Goal: Task Accomplishment & Management: Manage account settings

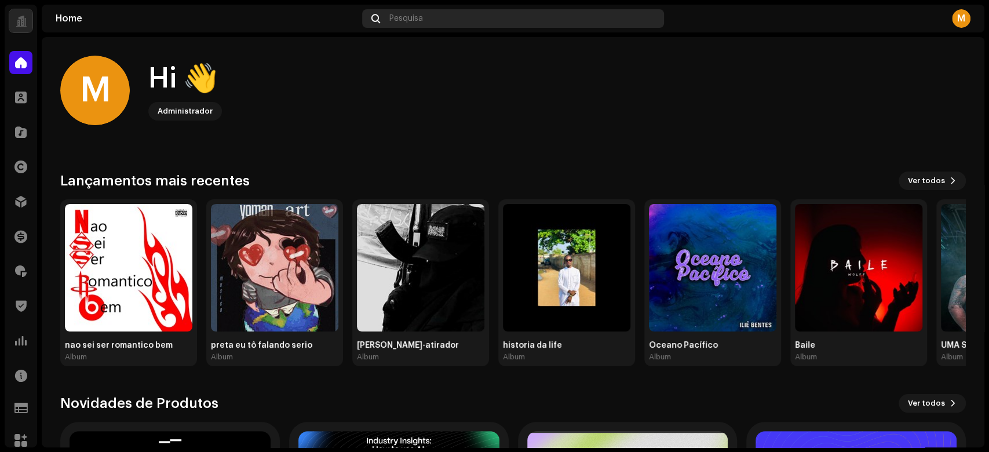
click at [426, 16] on div "Pesquisa" at bounding box center [513, 18] width 302 height 19
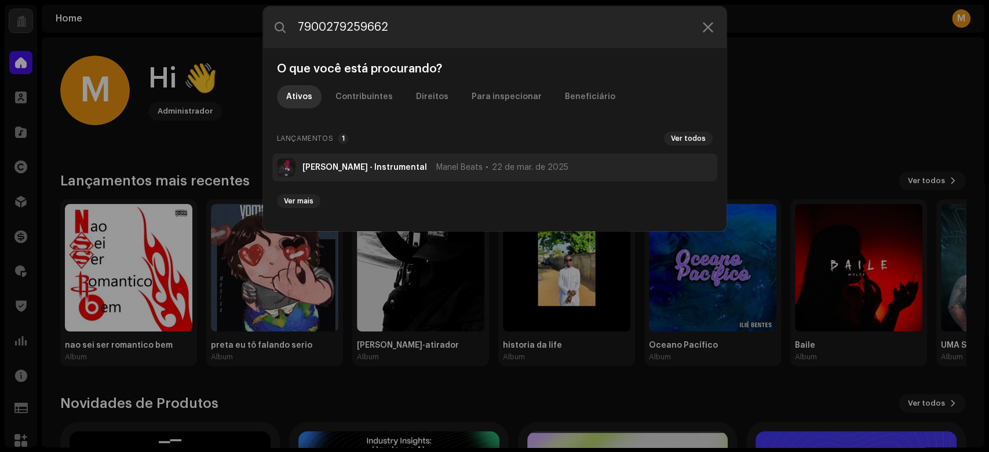
type input "7900279259662"
click at [449, 169] on span "Manel Beats" at bounding box center [459, 167] width 46 height 9
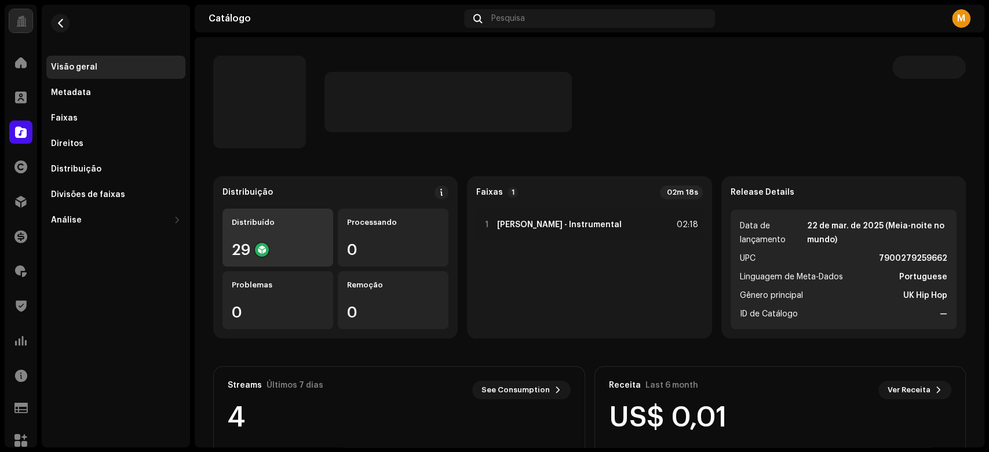
click at [284, 236] on div "Distribuído 29" at bounding box center [277, 238] width 111 height 58
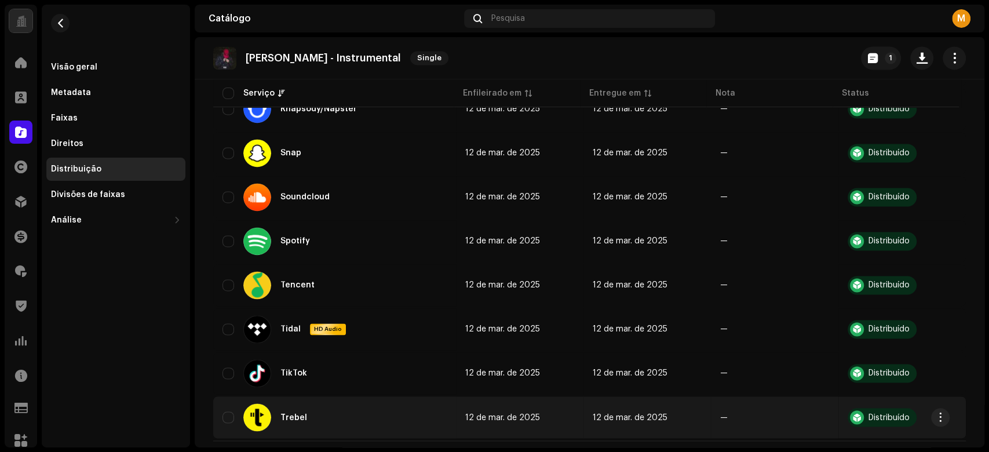
scroll to position [1116, 0]
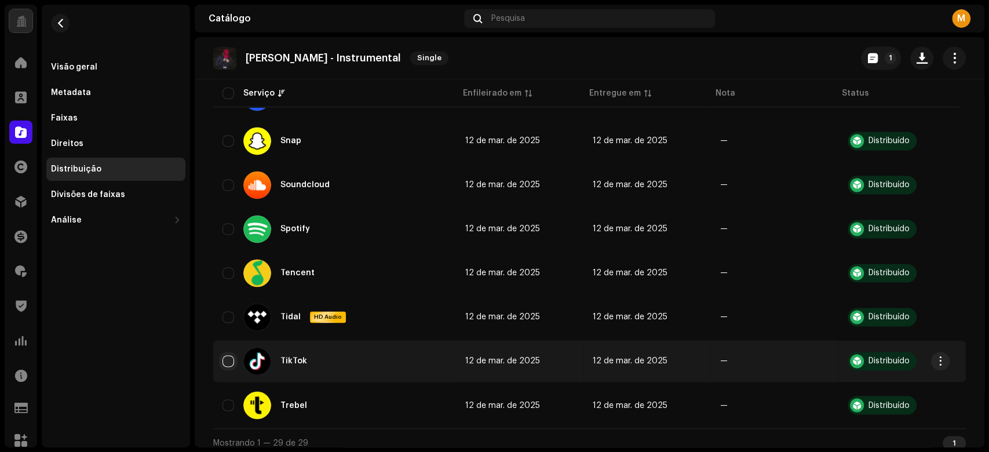
click at [231, 359] on input "checkbox" at bounding box center [228, 361] width 12 height 12
checkbox input "true"
click at [947, 355] on button "button" at bounding box center [940, 361] width 19 height 19
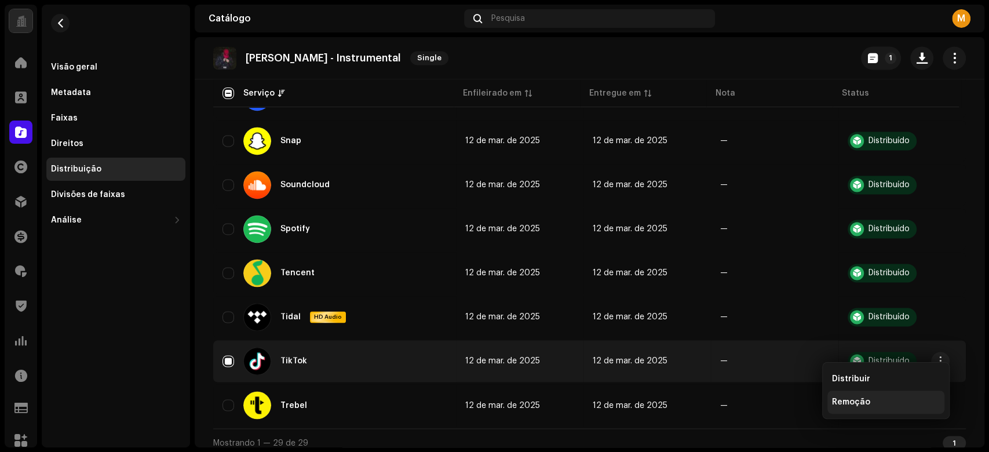
click at [862, 402] on span "Remoção" at bounding box center [851, 401] width 38 height 9
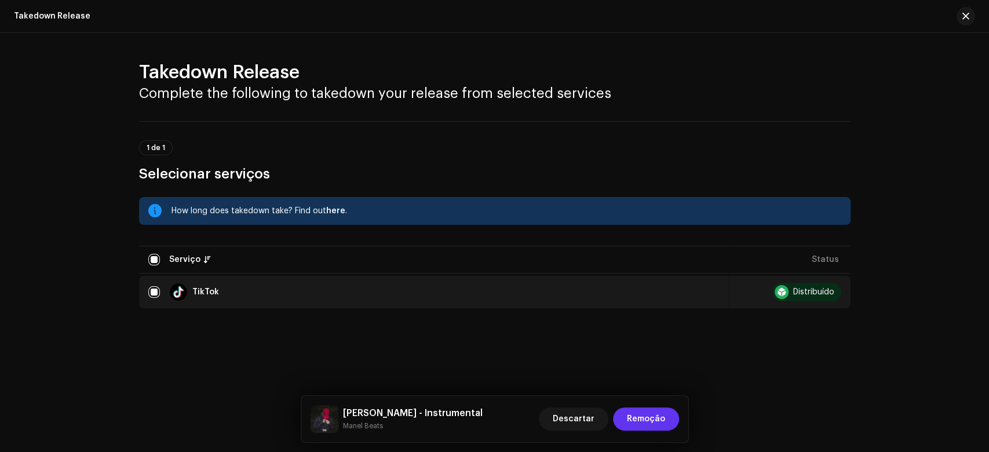
click at [658, 415] on span "Remoção" at bounding box center [646, 418] width 38 height 23
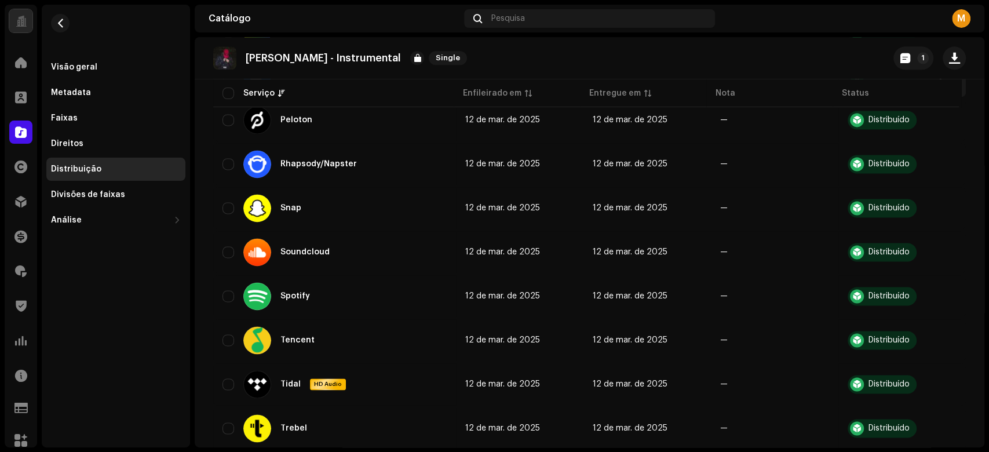
scroll to position [1072, 0]
